Goal: Communication & Community: Share content

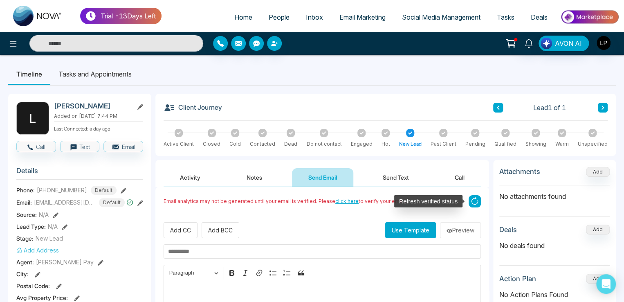
click at [470, 202] on icon at bounding box center [474, 201] width 12 height 12
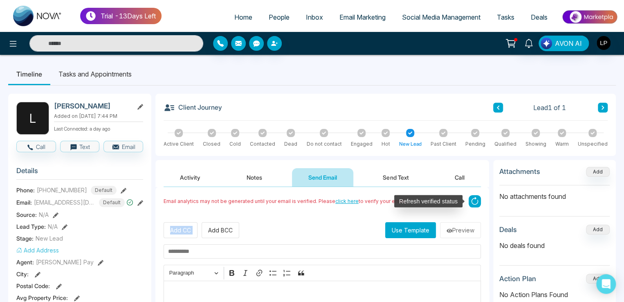
click at [470, 202] on icon at bounding box center [474, 201] width 12 height 12
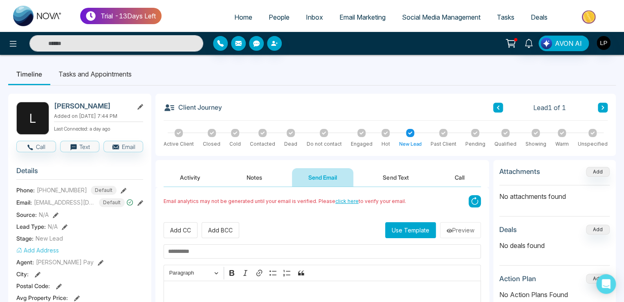
click at [343, 211] on div "Email analytics may not be generated until your email is verified. Please click…" at bounding box center [321, 204] width 317 height 19
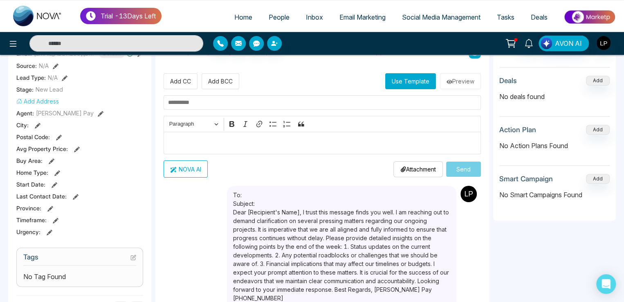
scroll to position [163, 0]
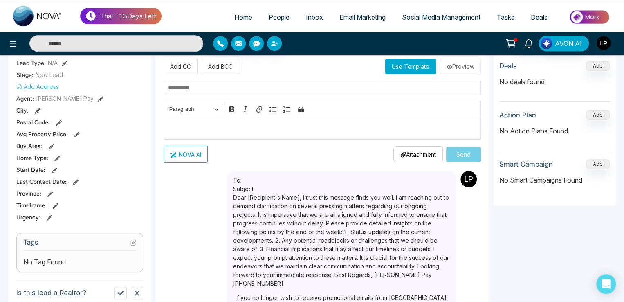
click at [51, 146] on icon at bounding box center [52, 146] width 6 height 6
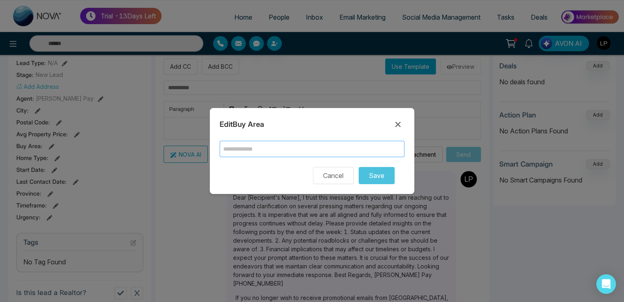
click at [247, 149] on input "text" at bounding box center [311, 149] width 185 height 16
type input "*"
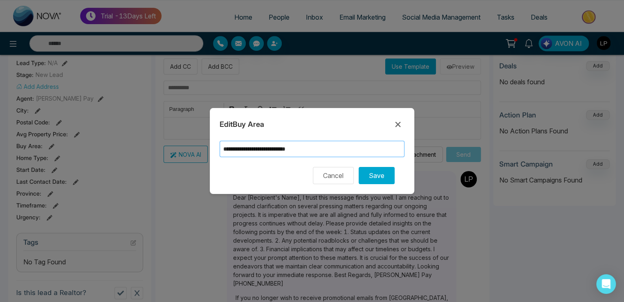
type input "**********"
click at [392, 125] on button at bounding box center [397, 124] width 13 height 13
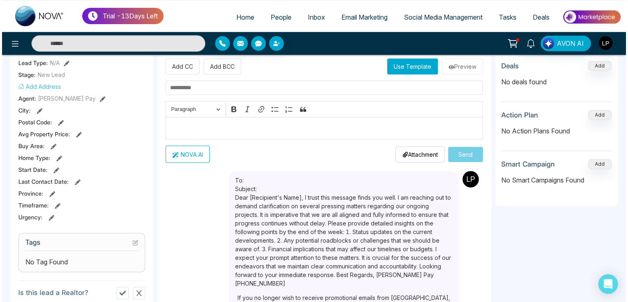
scroll to position [0, 0]
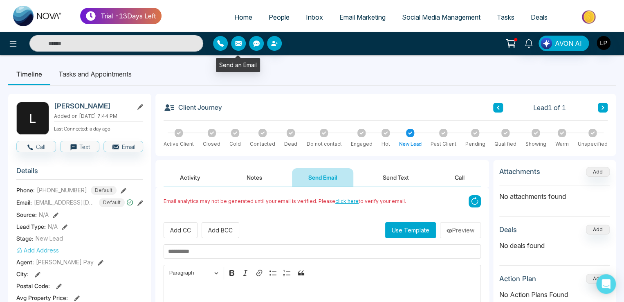
click at [237, 48] on button "button" at bounding box center [238, 43] width 15 height 15
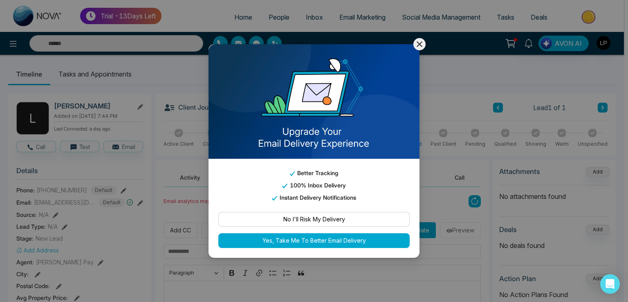
click at [417, 43] on icon at bounding box center [419, 44] width 10 height 10
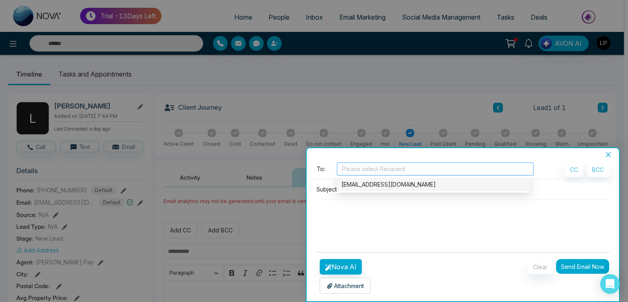
click at [365, 171] on div at bounding box center [435, 169] width 193 height 10
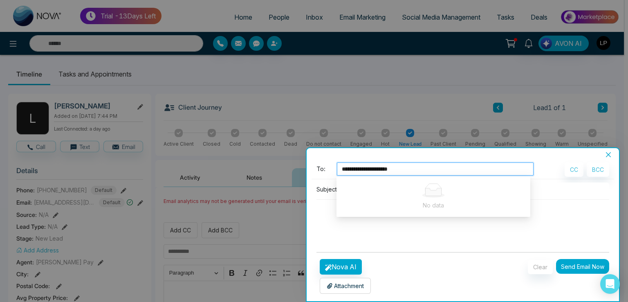
type input "**********"
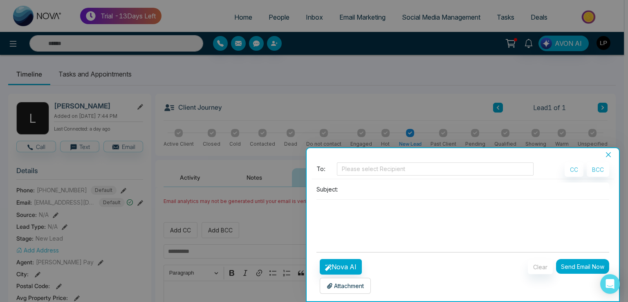
click at [404, 243] on div "Subject:" at bounding box center [462, 213] width 302 height 63
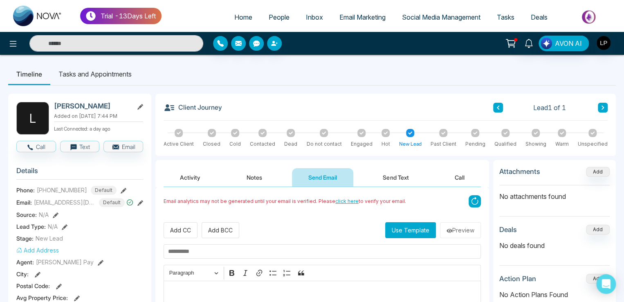
click at [237, 34] on div "AVON AI" at bounding box center [312, 43] width 624 height 23
click at [237, 42] on icon "button" at bounding box center [238, 43] width 7 height 5
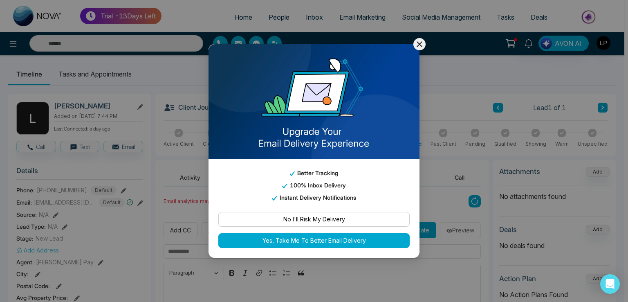
click at [419, 43] on icon at bounding box center [419, 44] width 10 height 10
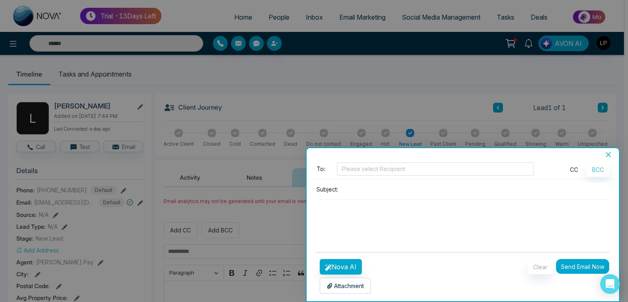
click at [567, 169] on button "CC" at bounding box center [573, 169] width 19 height 14
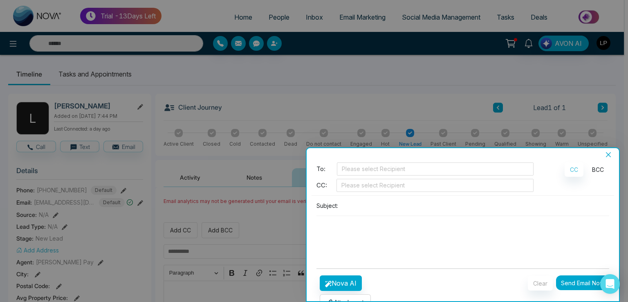
click at [589, 168] on button "BCC" at bounding box center [598, 169] width 22 height 14
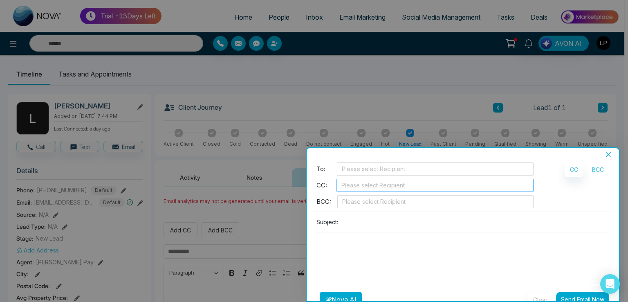
click at [378, 190] on div "Please select Recipient" at bounding box center [434, 185] width 197 height 13
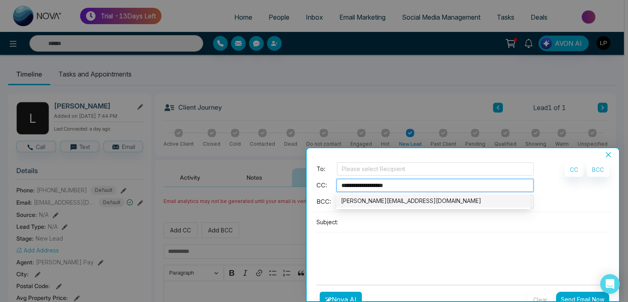
type input "**********"
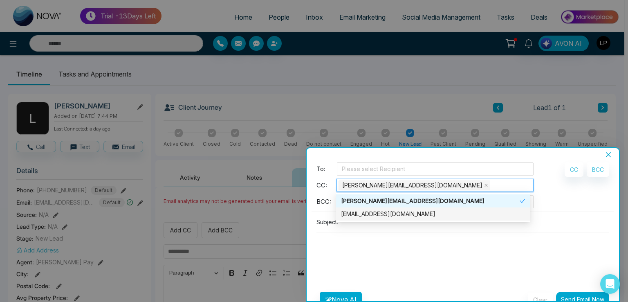
click at [385, 254] on textarea at bounding box center [462, 251] width 293 height 39
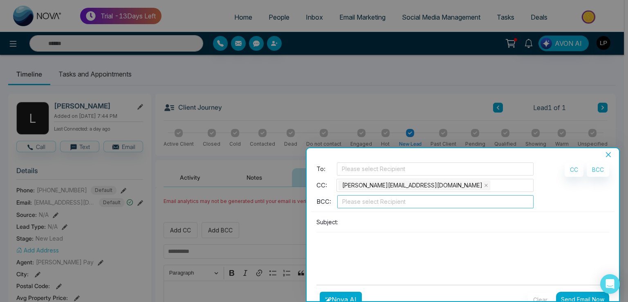
click at [368, 206] on div "Please select Recipient" at bounding box center [435, 201] width 196 height 13
click at [365, 202] on div at bounding box center [435, 202] width 192 height 10
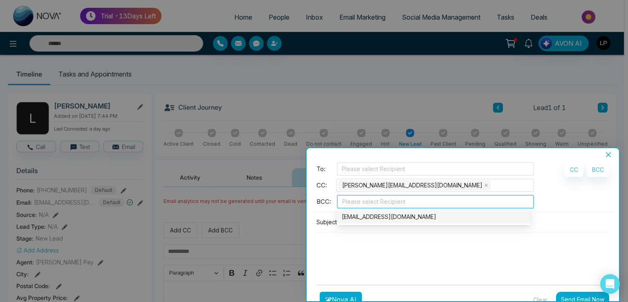
click at [365, 202] on div at bounding box center [435, 202] width 192 height 10
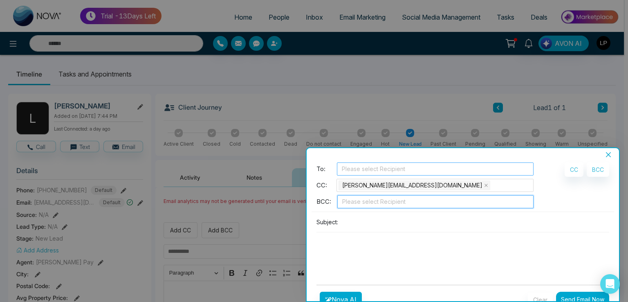
click at [360, 163] on div "Please select Recipient" at bounding box center [435, 168] width 197 height 13
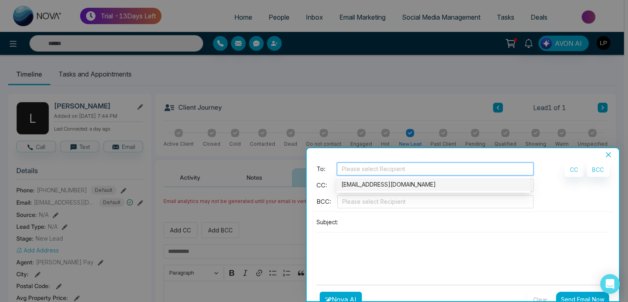
click at [434, 184] on div "[EMAIL_ADDRESS][DOMAIN_NAME]" at bounding box center [433, 184] width 184 height 9
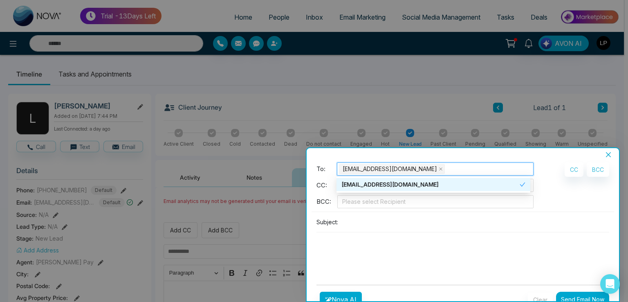
click at [401, 211] on div "To: lokeshjoshi6454@gmail.com CC: lokesh@mmnovatech.com BCC: Please select Reci…" at bounding box center [462, 220] width 302 height 116
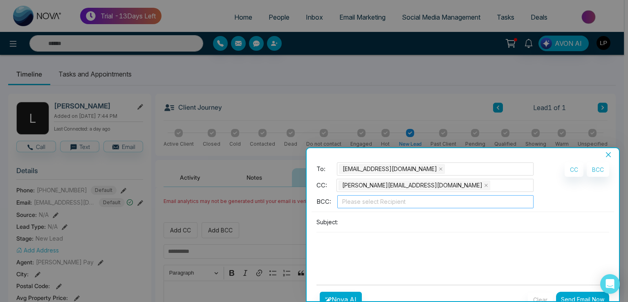
click at [382, 201] on div at bounding box center [435, 202] width 192 height 10
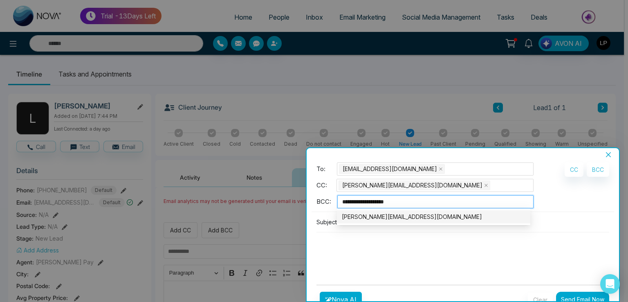
type input "**********"
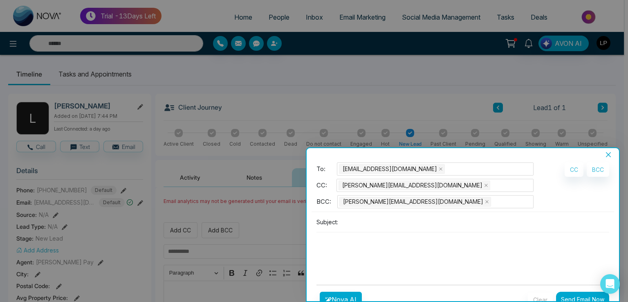
click at [386, 277] on form "**********" at bounding box center [462, 244] width 293 height 164
click at [436, 200] on div "[PERSON_NAME][EMAIL_ADDRESS][DOMAIN_NAME]" at bounding box center [435, 201] width 192 height 11
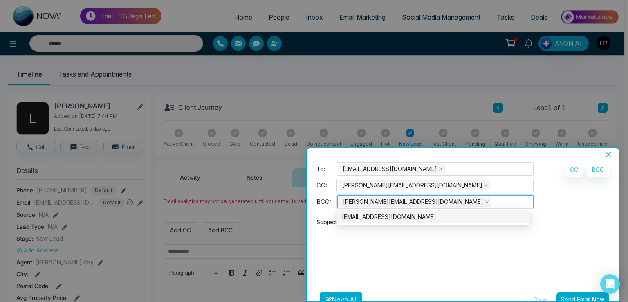
click at [405, 216] on div "[EMAIL_ADDRESS][DOMAIN_NAME]" at bounding box center [434, 216] width 184 height 9
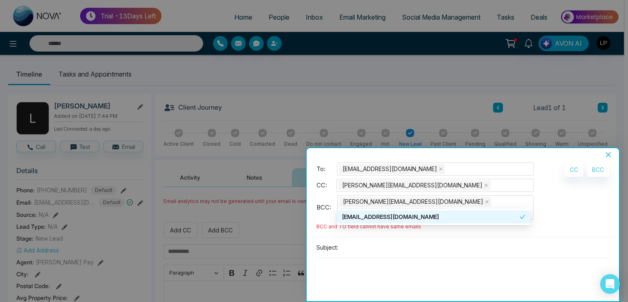
click at [410, 258] on textarea at bounding box center [462, 277] width 293 height 39
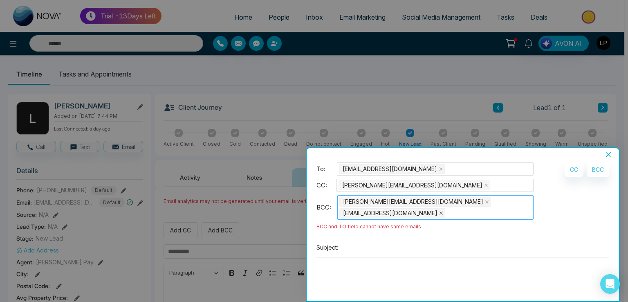
click at [443, 211] on icon "close" at bounding box center [441, 213] width 4 height 4
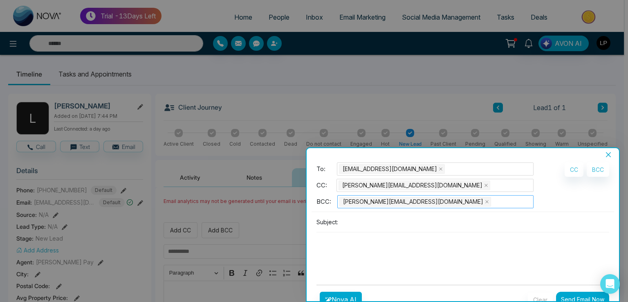
click at [493, 200] on input "search" at bounding box center [494, 202] width 2 height 10
click at [384, 257] on textarea at bounding box center [462, 251] width 293 height 39
click at [572, 298] on button "Send Email Now" at bounding box center [582, 298] width 53 height 15
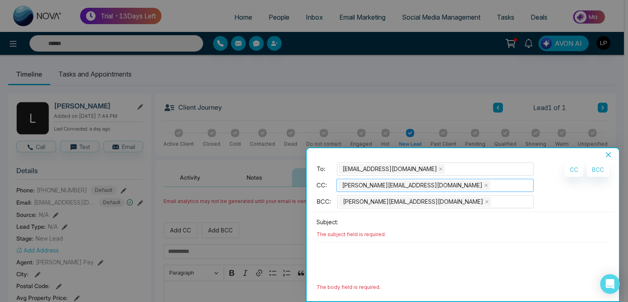
click at [343, 185] on span "lokesh@mmnovatech.com" at bounding box center [412, 185] width 140 height 9
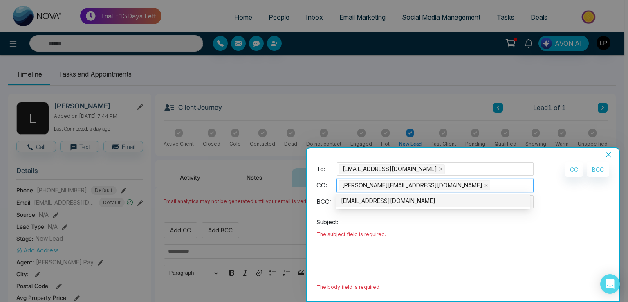
click at [343, 185] on span "lokesh@mmnovatech.com" at bounding box center [412, 185] width 140 height 9
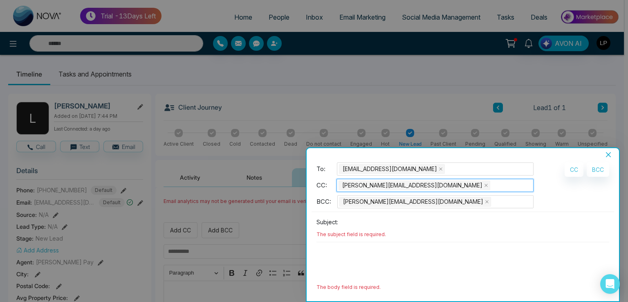
click at [343, 185] on span "lokesh@mmnovatech.com" at bounding box center [412, 185] width 140 height 9
click at [484, 185] on icon "close" at bounding box center [486, 185] width 4 height 4
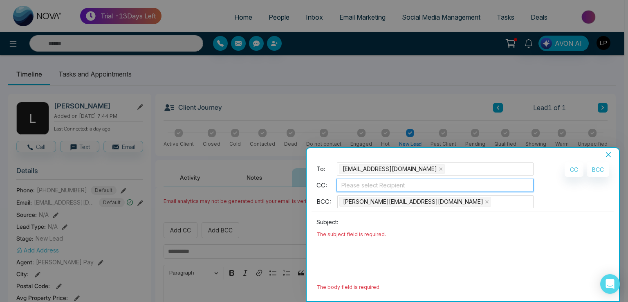
click at [374, 185] on div at bounding box center [434, 185] width 193 height 10
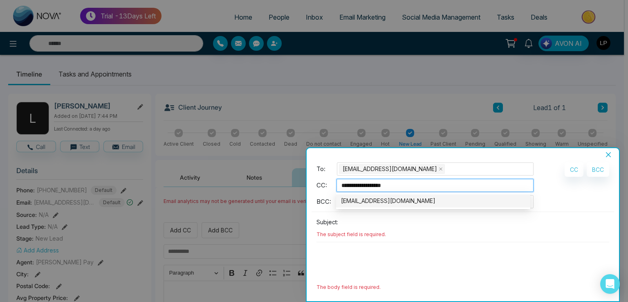
type input "**********"
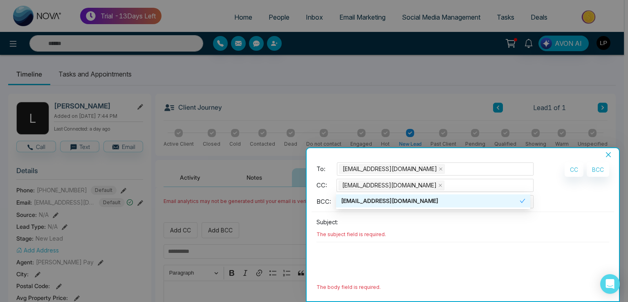
click at [412, 225] on input at bounding box center [475, 221] width 268 height 13
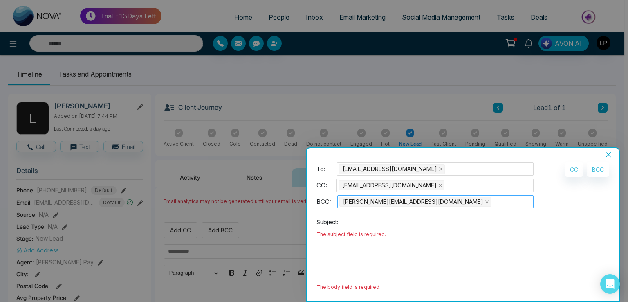
click at [433, 200] on div "[PERSON_NAME][EMAIL_ADDRESS][DOMAIN_NAME]" at bounding box center [435, 201] width 192 height 11
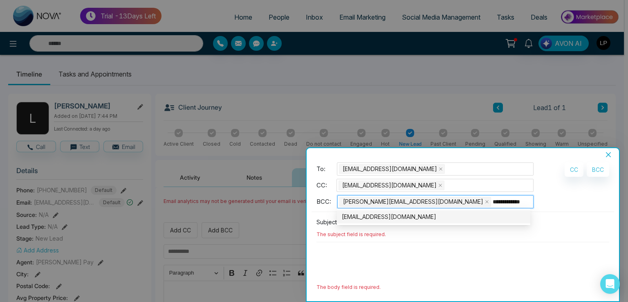
type input "**********"
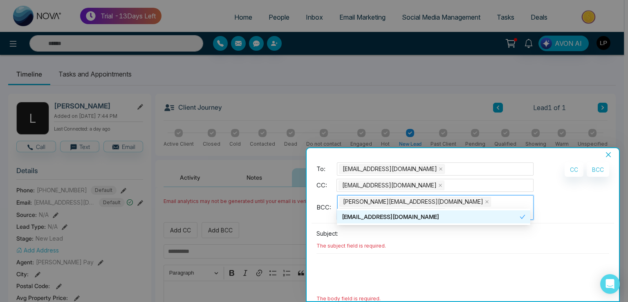
click at [488, 201] on div "Lokesh@mmnovatech.com vija@gmail.com" at bounding box center [435, 207] width 192 height 23
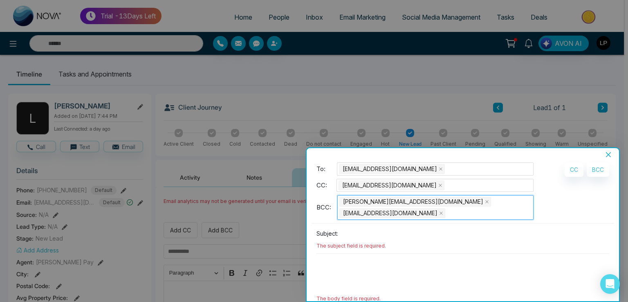
click at [490, 201] on div "Lokesh@mmnovatech.com vija@gmail.com" at bounding box center [435, 207] width 192 height 23
click at [486, 202] on div "Lokesh@mmnovatech.com vija@gmail.com" at bounding box center [435, 207] width 192 height 23
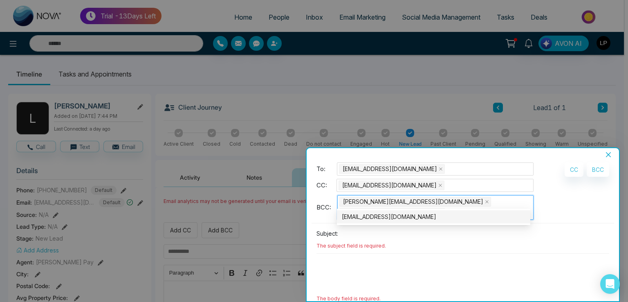
click at [486, 202] on div "Lokesh@mmnovatech.com vija@gmail.com" at bounding box center [435, 207] width 192 height 23
click at [432, 262] on textarea at bounding box center [462, 272] width 293 height 39
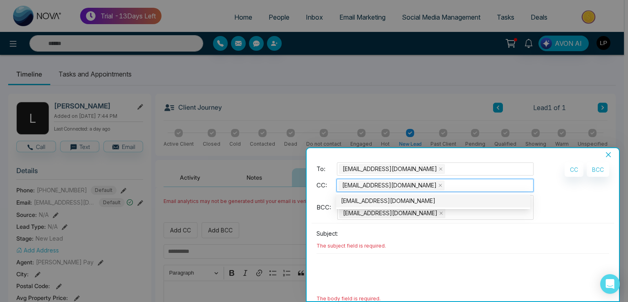
click at [446, 184] on input "search" at bounding box center [447, 185] width 2 height 10
click at [367, 199] on div "[EMAIL_ADDRESS][DOMAIN_NAME]" at bounding box center [433, 200] width 184 height 9
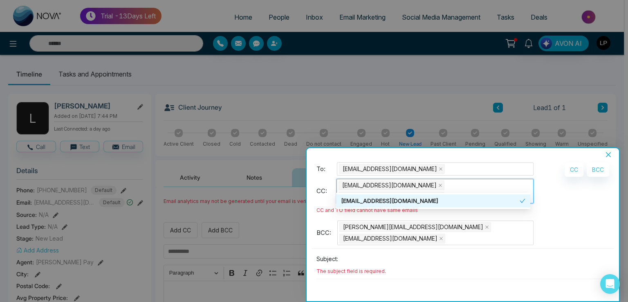
click at [442, 195] on icon "close" at bounding box center [440, 197] width 4 height 4
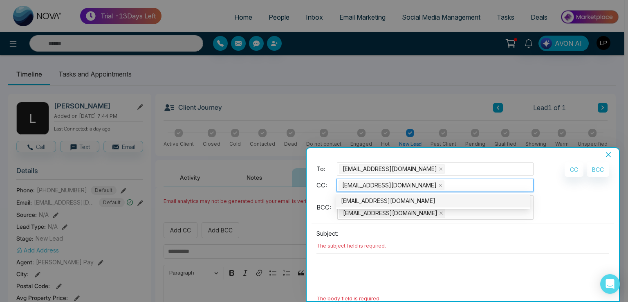
click at [355, 226] on input at bounding box center [475, 232] width 268 height 13
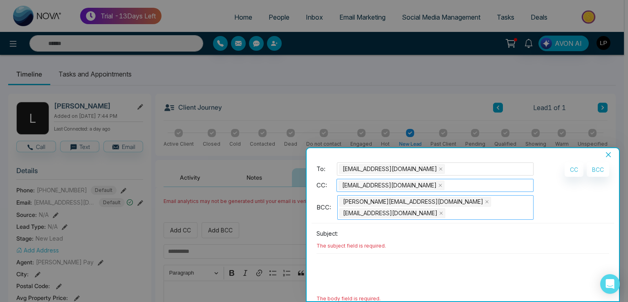
click at [486, 198] on div "Lokesh@mmnovatech.com vija@gmail.com" at bounding box center [435, 207] width 192 height 23
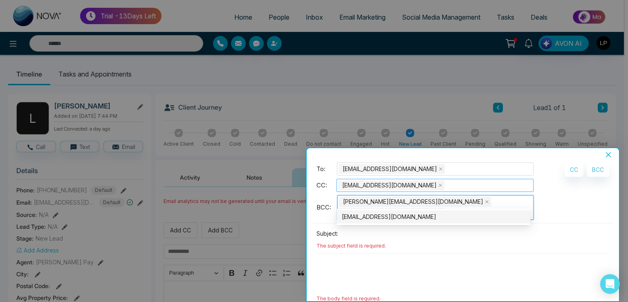
click at [320, 208] on div "BCC: Lokesh@mmnovatech.com vija@gmail.com" at bounding box center [424, 209] width 217 height 28
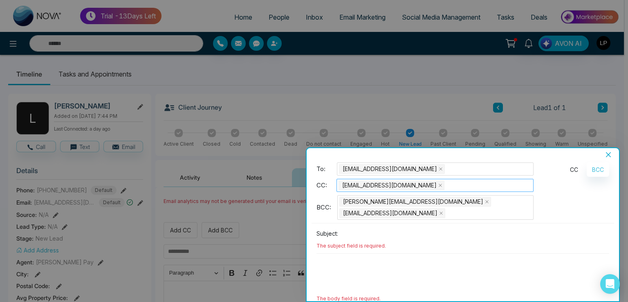
click at [569, 165] on button "CC" at bounding box center [573, 169] width 19 height 14
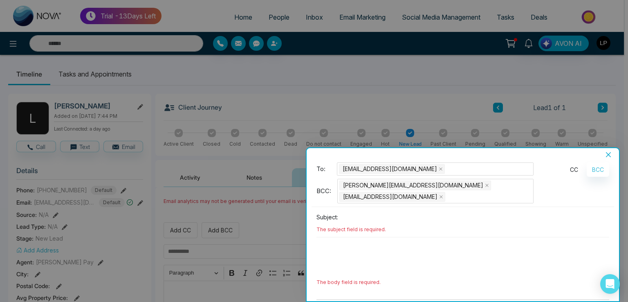
click at [569, 165] on button "CC" at bounding box center [573, 169] width 19 height 14
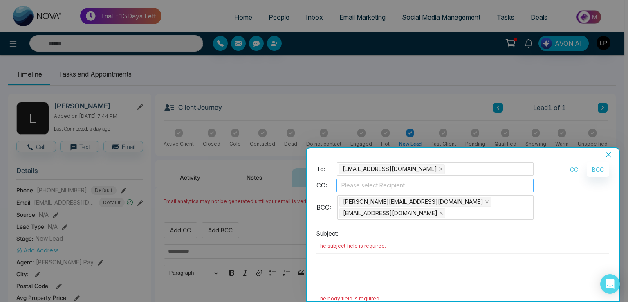
click at [362, 184] on div at bounding box center [434, 185] width 193 height 10
click at [470, 226] on input at bounding box center [475, 232] width 268 height 13
click at [260, 18] on div at bounding box center [314, 151] width 628 height 302
click at [263, 18] on div at bounding box center [314, 151] width 628 height 302
click at [610, 156] on icon "close" at bounding box center [608, 154] width 5 height 5
